Goal: Information Seeking & Learning: Learn about a topic

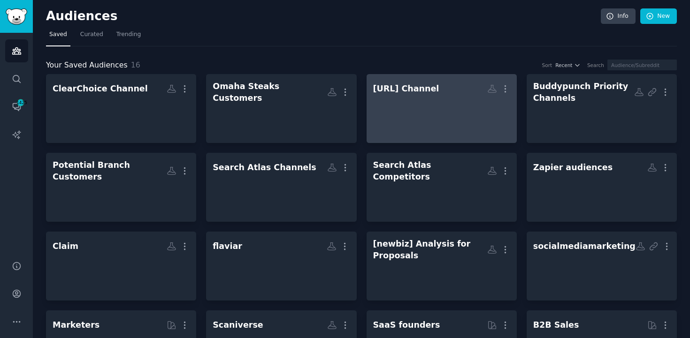
click at [427, 93] on div "[URL] Channel" at bounding box center [406, 89] width 66 height 12
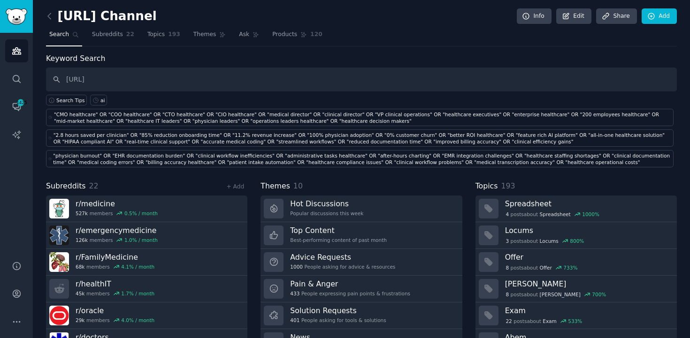
type input "[URL]"
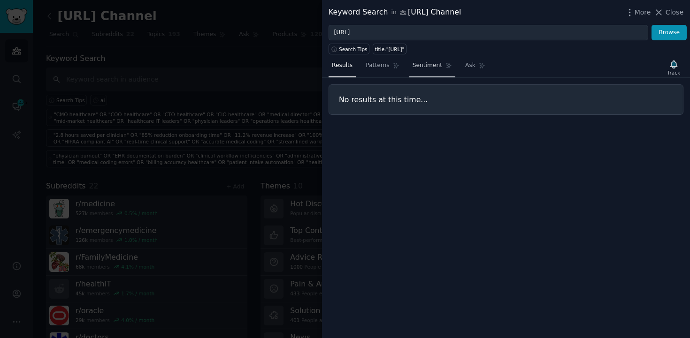
click at [425, 69] on span "Sentiment" at bounding box center [428, 65] width 30 height 8
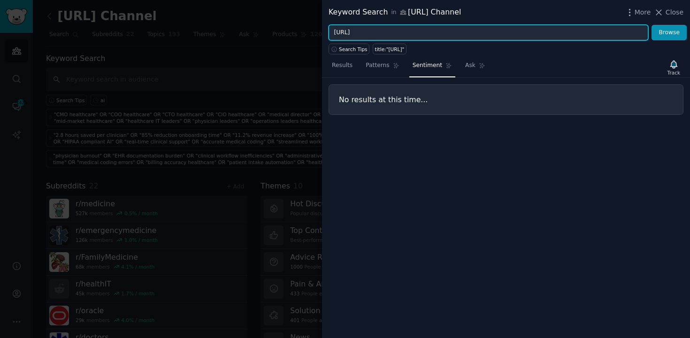
click at [375, 29] on input "[URL]" at bounding box center [489, 33] width 320 height 16
click at [651, 25] on button "Browse" at bounding box center [668, 33] width 35 height 16
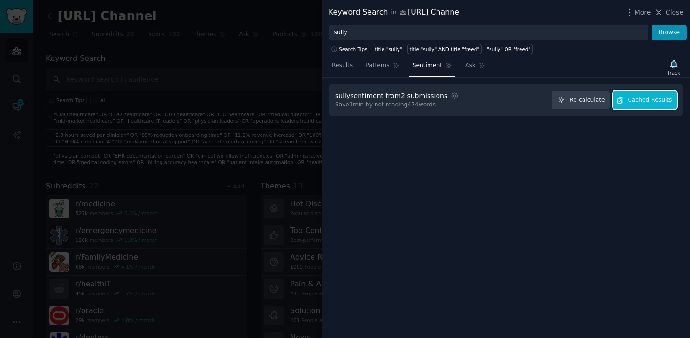
click at [652, 100] on span "Cached Results" at bounding box center [650, 100] width 44 height 8
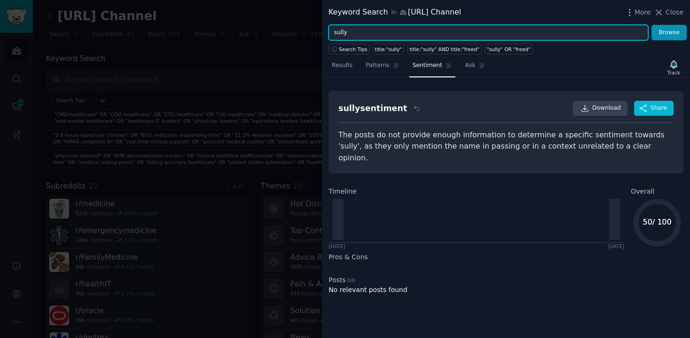
click at [421, 37] on input "sully" at bounding box center [489, 33] width 320 height 16
click at [651, 25] on button "Browse" at bounding box center [668, 33] width 35 height 16
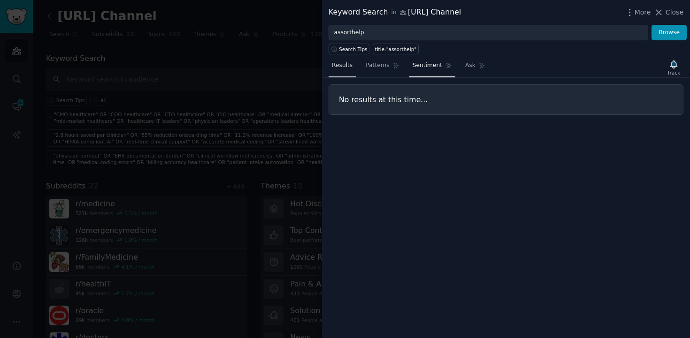
click at [345, 70] on link "Results" at bounding box center [342, 67] width 27 height 19
click at [424, 64] on span "Sentiment" at bounding box center [428, 65] width 30 height 8
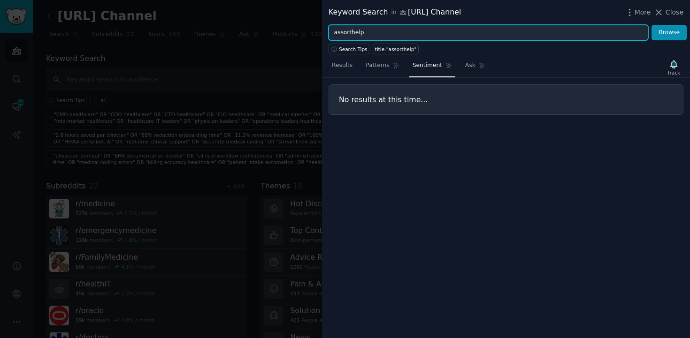
click at [378, 28] on input "assorthelp" at bounding box center [489, 33] width 320 height 16
click at [377, 31] on input "assorthelp" at bounding box center [489, 33] width 320 height 16
click at [651, 25] on button "Browse" at bounding box center [668, 33] width 35 height 16
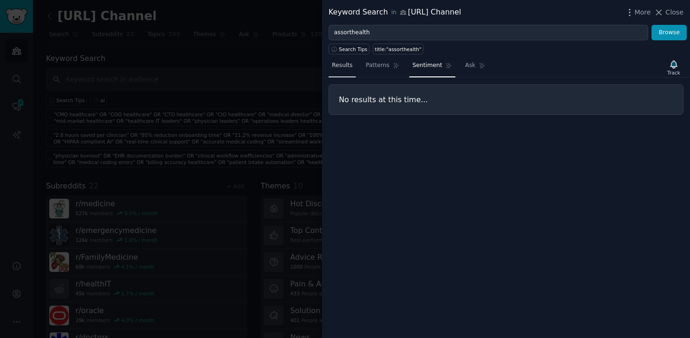
click at [344, 67] on span "Results" at bounding box center [342, 65] width 21 height 8
click at [438, 65] on span "Sentiment" at bounding box center [428, 65] width 30 height 8
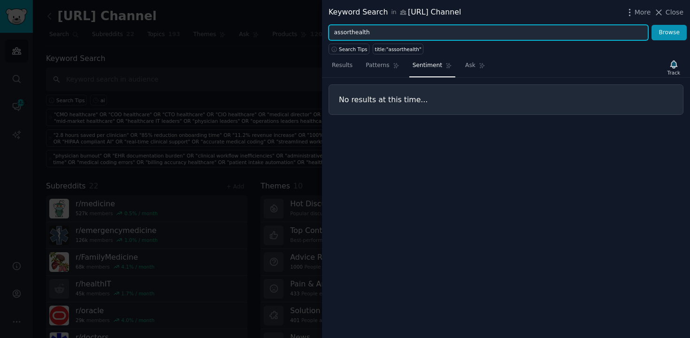
click at [392, 34] on input "assorthealth" at bounding box center [489, 33] width 320 height 16
click at [651, 25] on button "Browse" at bounding box center [668, 33] width 35 height 16
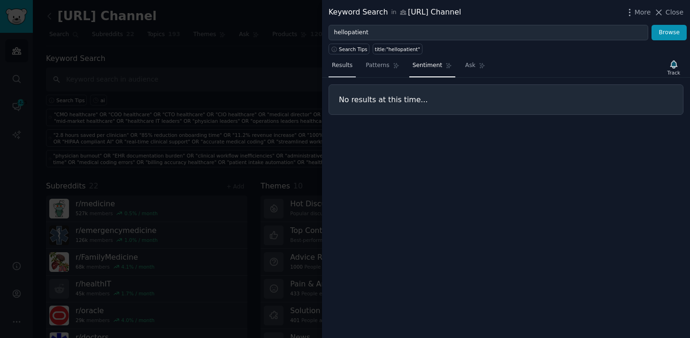
click at [344, 66] on span "Results" at bounding box center [342, 65] width 21 height 8
click at [428, 69] on span "Sentiment" at bounding box center [428, 65] width 30 height 8
click at [351, 67] on span "Results" at bounding box center [342, 65] width 21 height 8
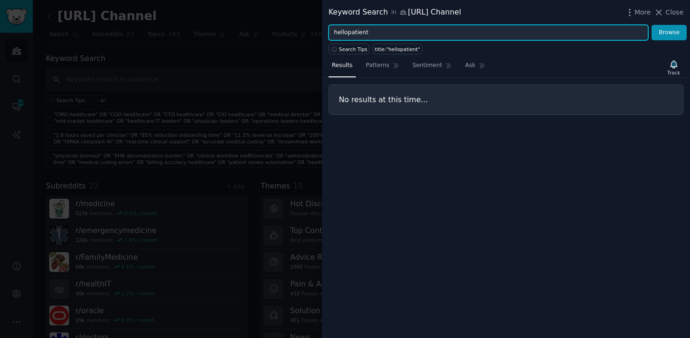
click at [367, 29] on input "hellopatient" at bounding box center [489, 33] width 320 height 16
click at [651, 25] on button "Browse" at bounding box center [668, 33] width 35 height 16
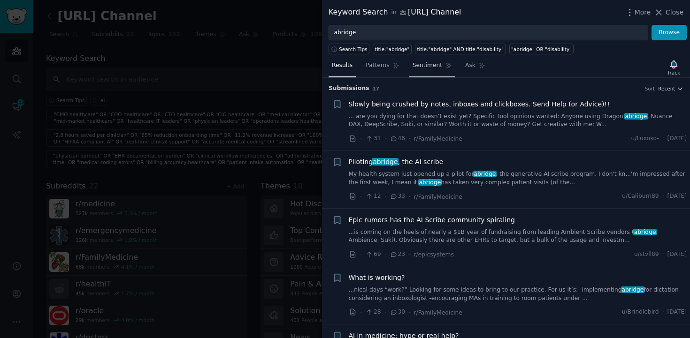
click at [423, 67] on span "Sentiment" at bounding box center [428, 65] width 30 height 8
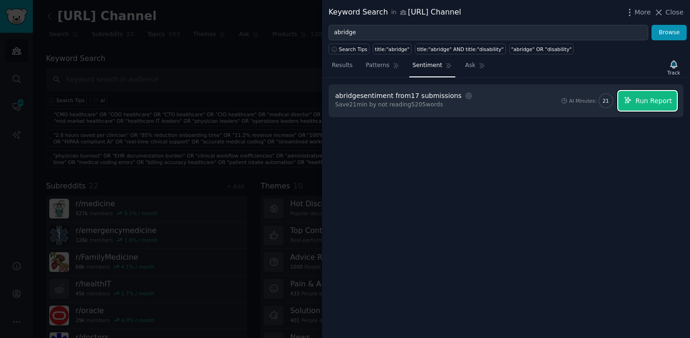
click at [632, 102] on icon "button" at bounding box center [628, 100] width 8 height 8
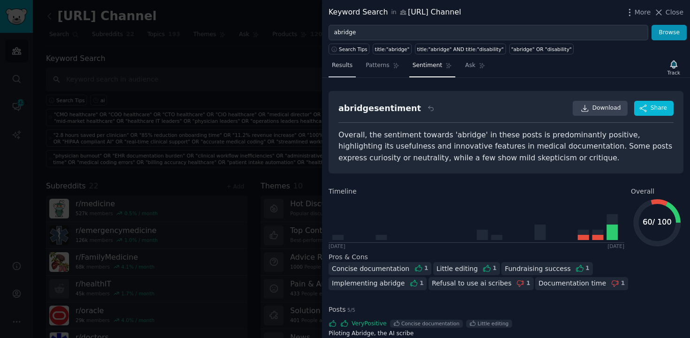
click at [336, 63] on span "Results" at bounding box center [342, 65] width 21 height 8
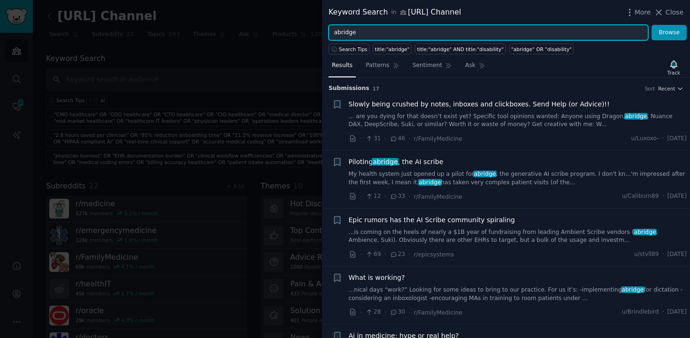
click at [459, 31] on input "abridge" at bounding box center [489, 33] width 320 height 16
click at [651, 25] on button "Browse" at bounding box center [668, 33] width 35 height 16
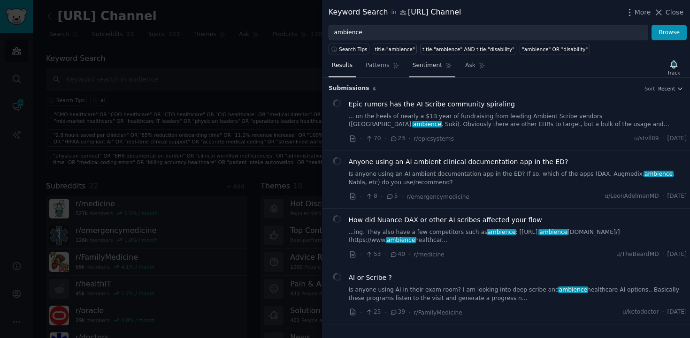
click at [417, 66] on span "Sentiment" at bounding box center [428, 65] width 30 height 8
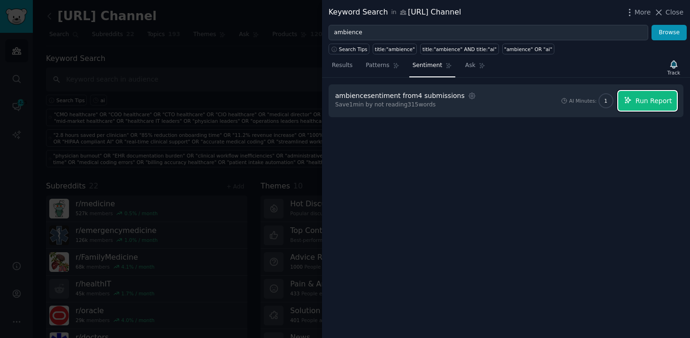
click at [638, 101] on span "Run Report" at bounding box center [653, 101] width 37 height 10
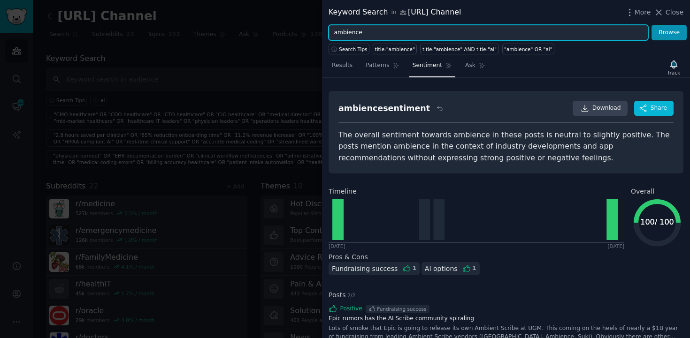
click at [389, 28] on input "ambience" at bounding box center [489, 33] width 320 height 16
paste input "CodaMetrix"
click at [651, 25] on button "Browse" at bounding box center [668, 33] width 35 height 16
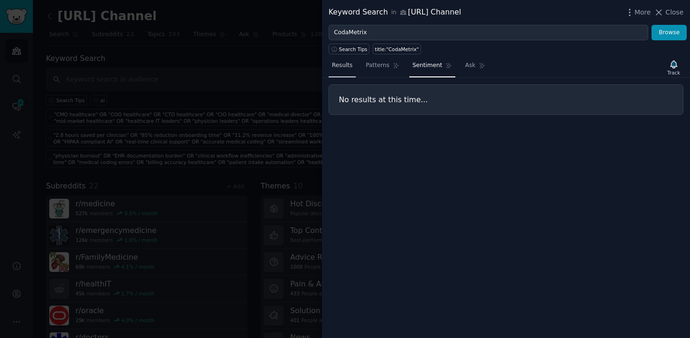
click at [344, 67] on span "Results" at bounding box center [342, 65] width 21 height 8
click at [429, 68] on span "Sentiment" at bounding box center [428, 65] width 30 height 8
click at [344, 61] on link "Results" at bounding box center [342, 67] width 27 height 19
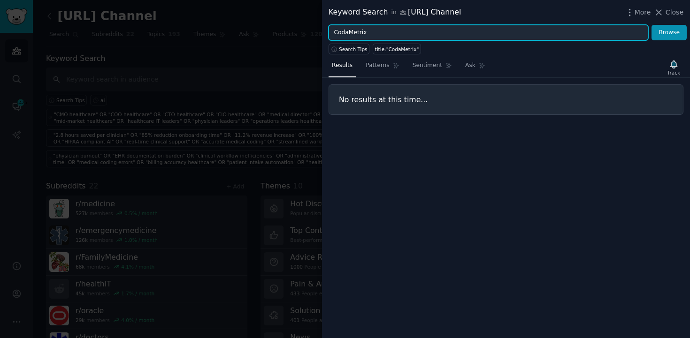
click at [357, 32] on input "CodaMetrix" at bounding box center [489, 33] width 320 height 16
click at [651, 25] on button "Browse" at bounding box center [668, 33] width 35 height 16
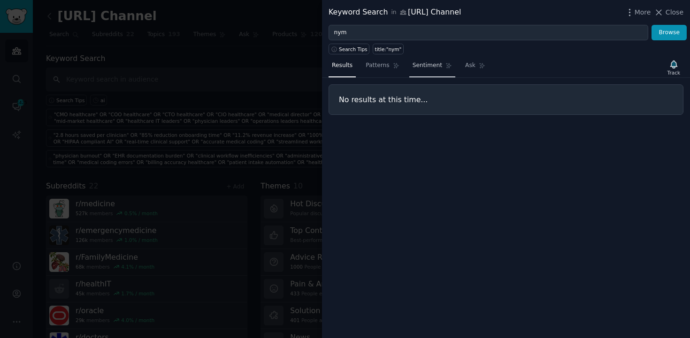
click at [420, 61] on link "Sentiment" at bounding box center [432, 67] width 46 height 19
click at [336, 68] on span "Results" at bounding box center [342, 65] width 21 height 8
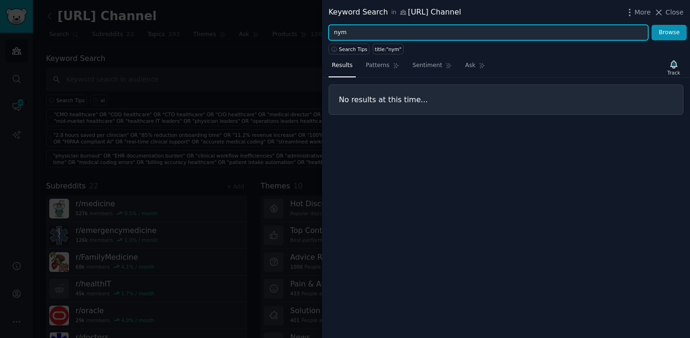
click at [355, 27] on input "nym" at bounding box center [489, 33] width 320 height 16
click at [651, 25] on button "Browse" at bounding box center [668, 33] width 35 height 16
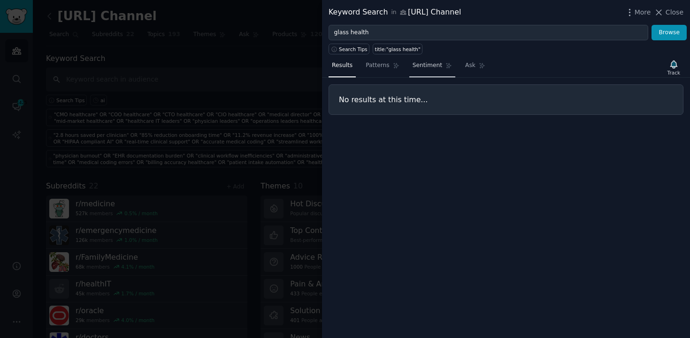
click at [421, 62] on span "Sentiment" at bounding box center [428, 65] width 30 height 8
click at [346, 68] on span "Results" at bounding box center [342, 65] width 21 height 8
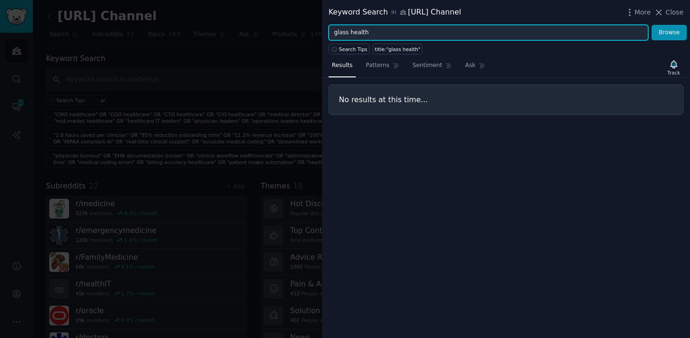
click at [373, 29] on input "glass health" at bounding box center [489, 33] width 320 height 16
click at [651, 25] on button "Browse" at bounding box center [668, 33] width 35 height 16
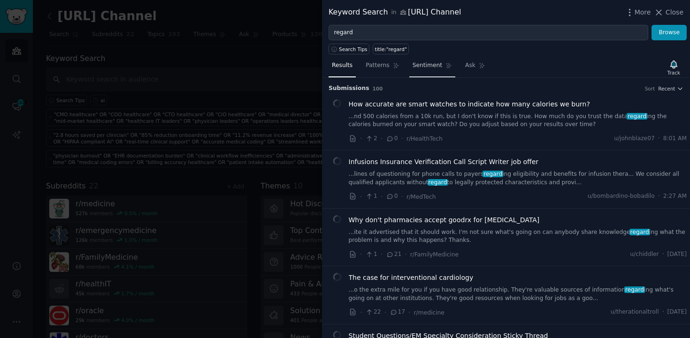
click at [432, 65] on span "Sentiment" at bounding box center [428, 65] width 30 height 8
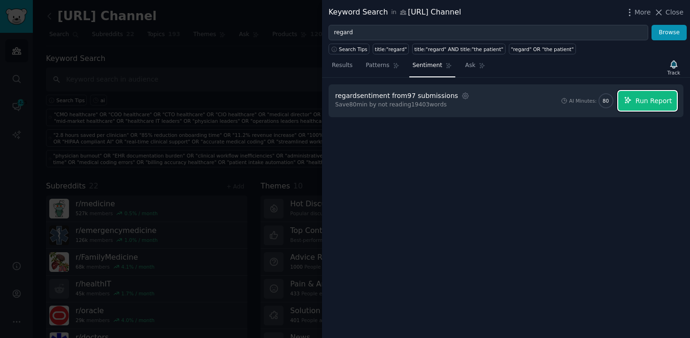
click at [635, 96] on button "Run Report" at bounding box center [647, 101] width 59 height 20
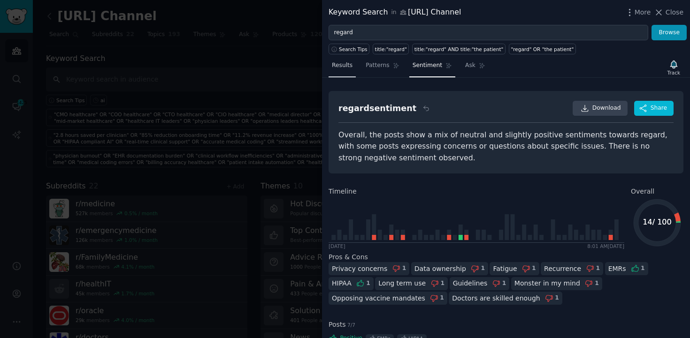
click at [350, 65] on span "Results" at bounding box center [342, 65] width 21 height 8
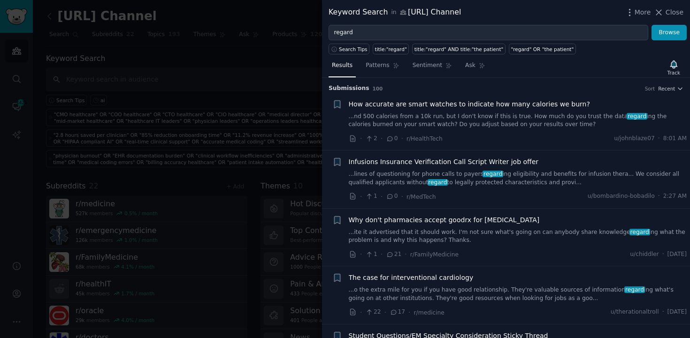
click at [374, 22] on div "Keyword Search in [GEOGRAPHIC_DATA] Channel More Close" at bounding box center [506, 12] width 368 height 25
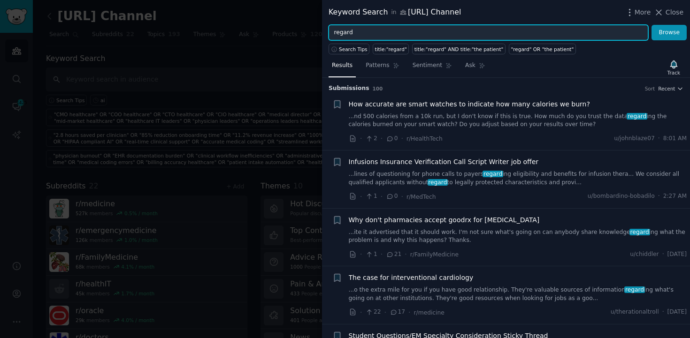
click at [362, 36] on input "regard" at bounding box center [489, 33] width 320 height 16
click at [651, 25] on button "Browse" at bounding box center [668, 33] width 35 height 16
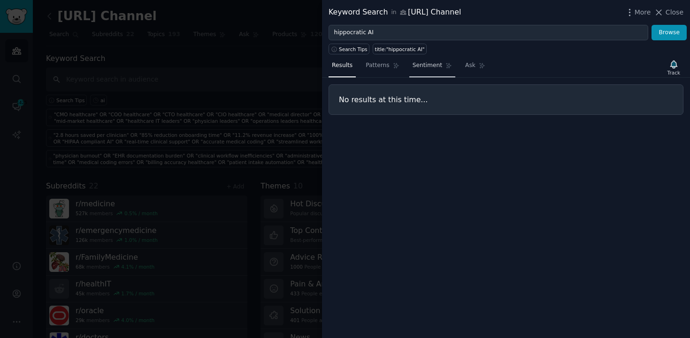
click at [428, 66] on span "Sentiment" at bounding box center [428, 65] width 30 height 8
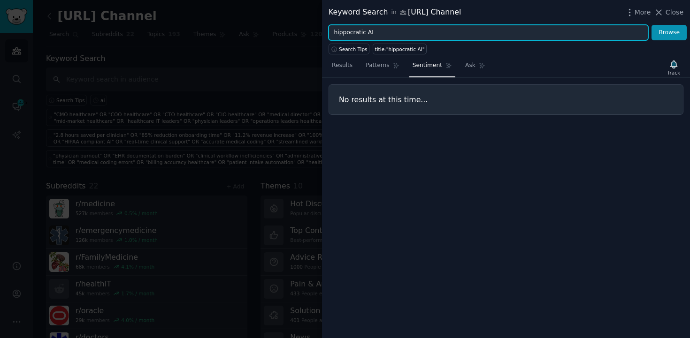
click at [375, 27] on input "hippocratic AI" at bounding box center [489, 33] width 320 height 16
click at [651, 25] on button "Browse" at bounding box center [668, 33] width 35 height 16
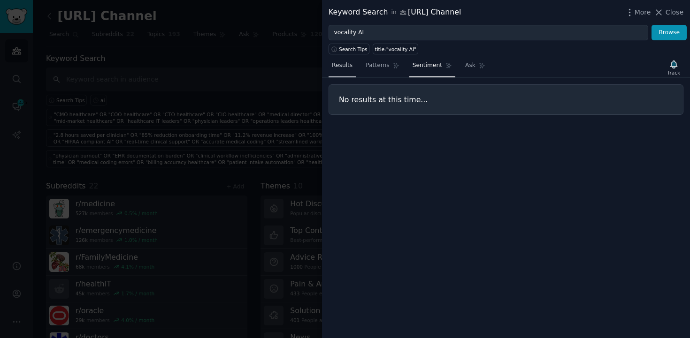
click at [345, 66] on span "Results" at bounding box center [342, 65] width 21 height 8
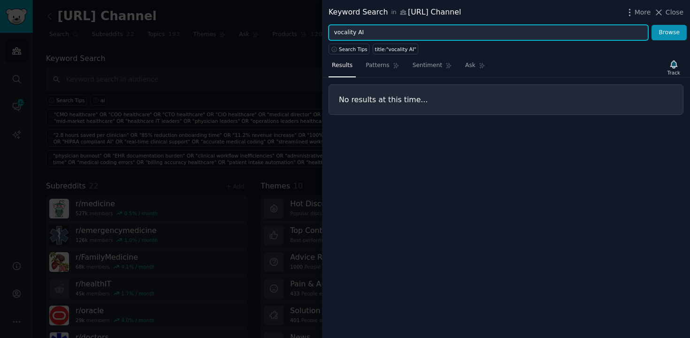
click at [383, 30] on input "vocality AI" at bounding box center [489, 33] width 320 height 16
type input "vocality health"
click at [651, 25] on button "Browse" at bounding box center [668, 33] width 35 height 16
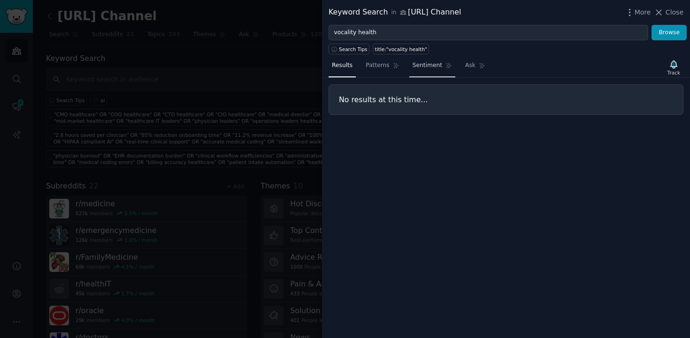
click at [418, 67] on span "Sentiment" at bounding box center [428, 65] width 30 height 8
